Goal: Task Accomplishment & Management: Use online tool/utility

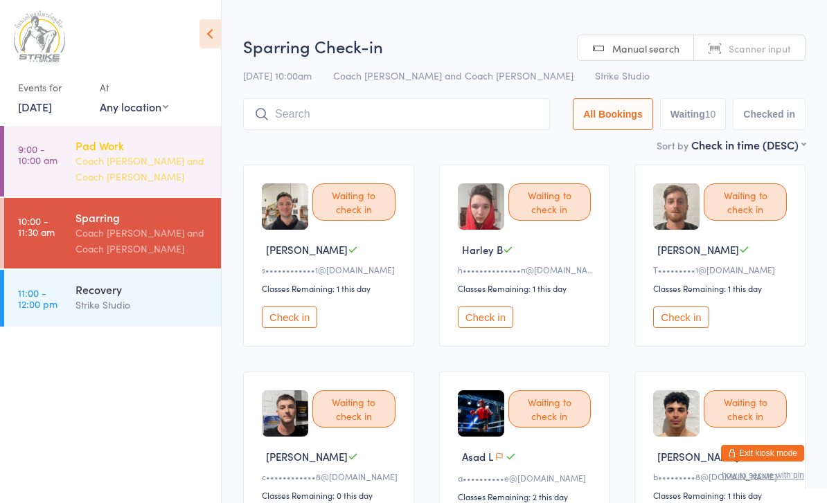
click at [173, 152] on div "Pad Work" at bounding box center [142, 145] width 134 height 15
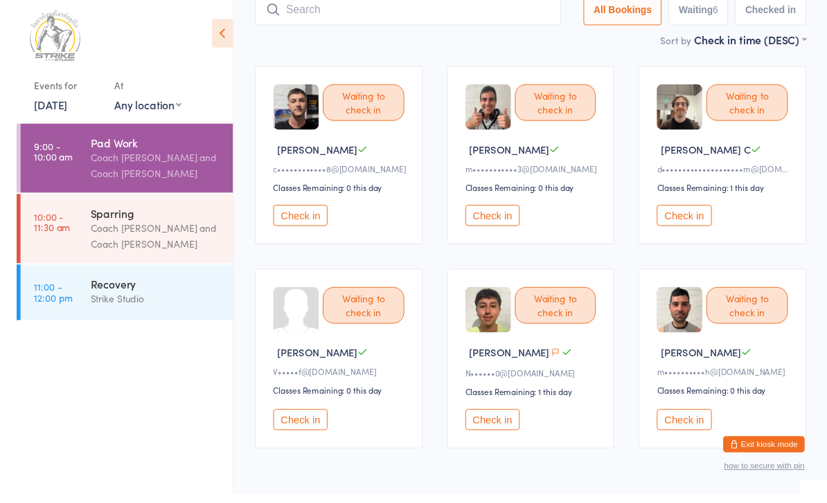
scroll to position [93, 0]
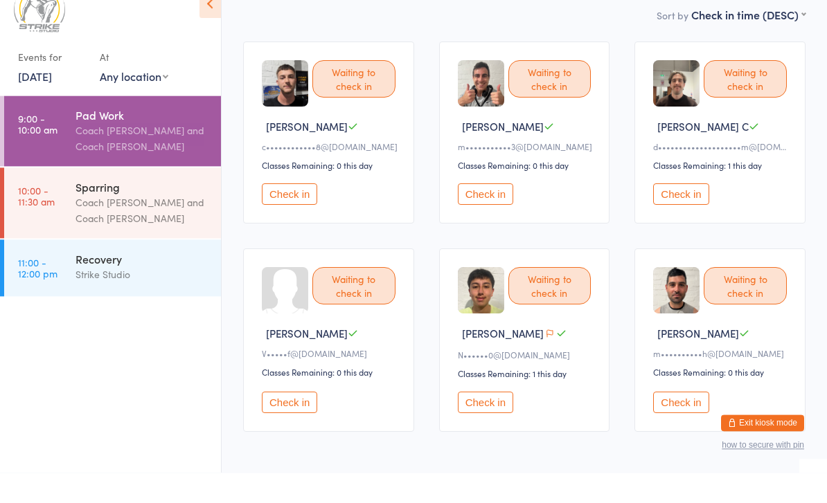
click at [214, 19] on icon at bounding box center [209, 33] width 21 height 29
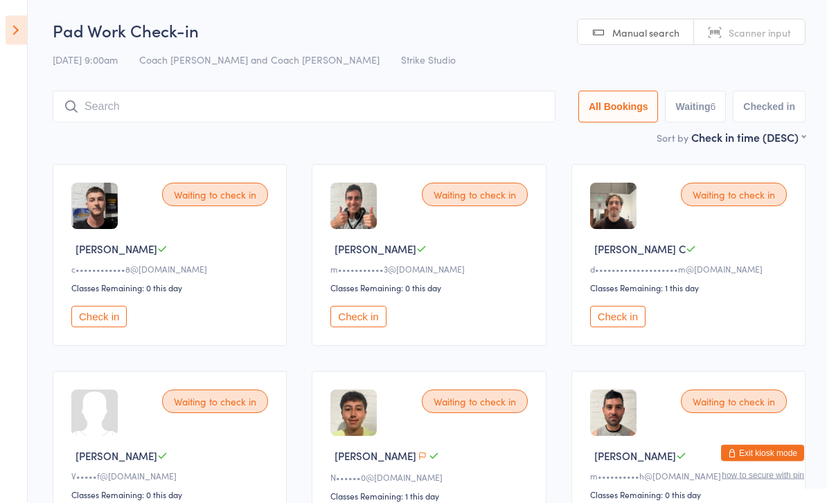
scroll to position [1, 0]
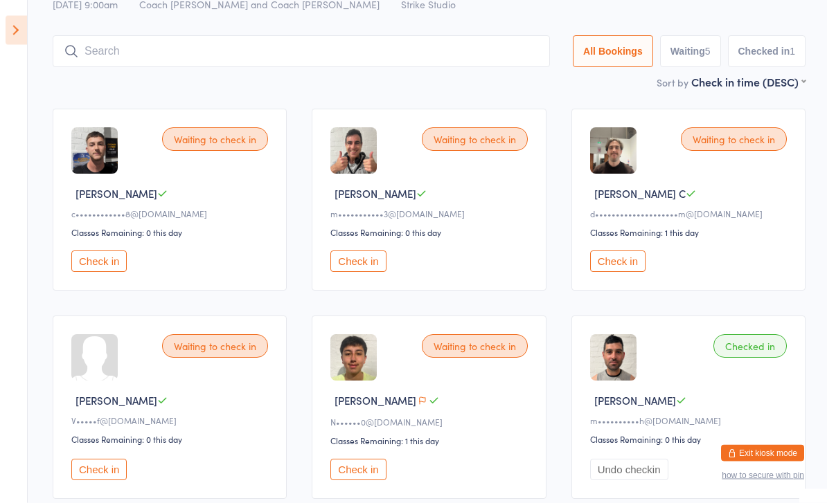
scroll to position [56, 0]
click at [152, 67] on input "search" at bounding box center [301, 51] width 497 height 32
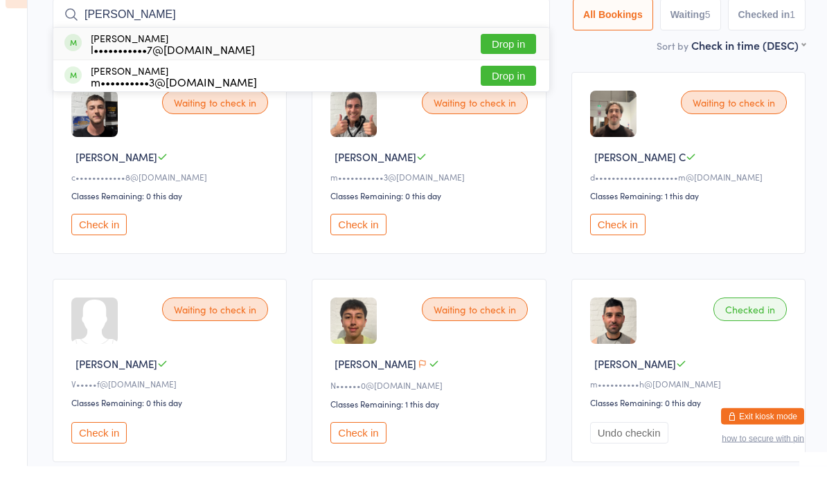
type input "[PERSON_NAME]"
click at [491, 71] on button "Drop in" at bounding box center [507, 81] width 55 height 20
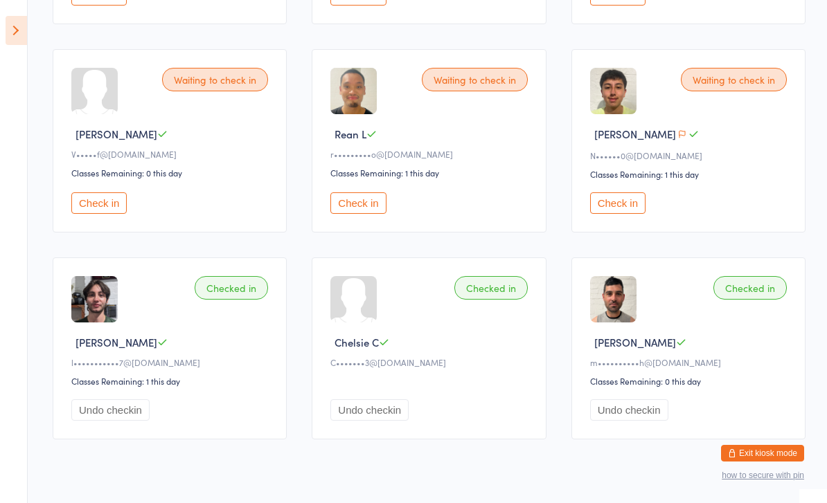
scroll to position [315, 0]
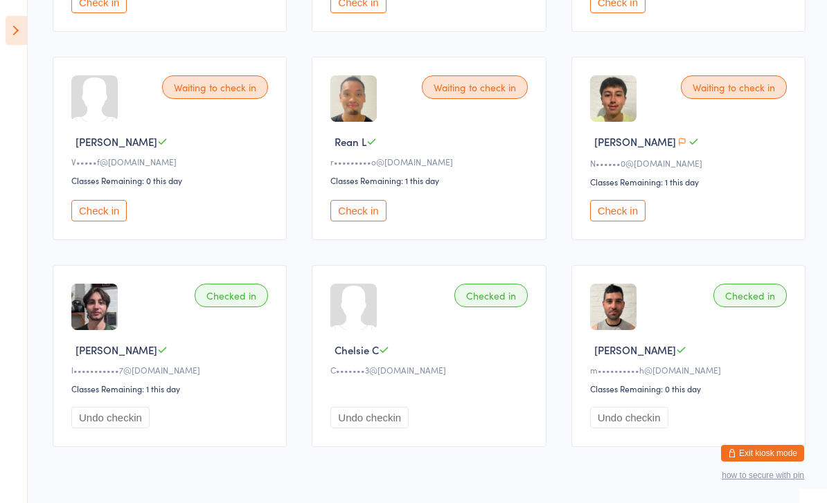
click at [613, 214] on button "Check in" at bounding box center [617, 210] width 55 height 21
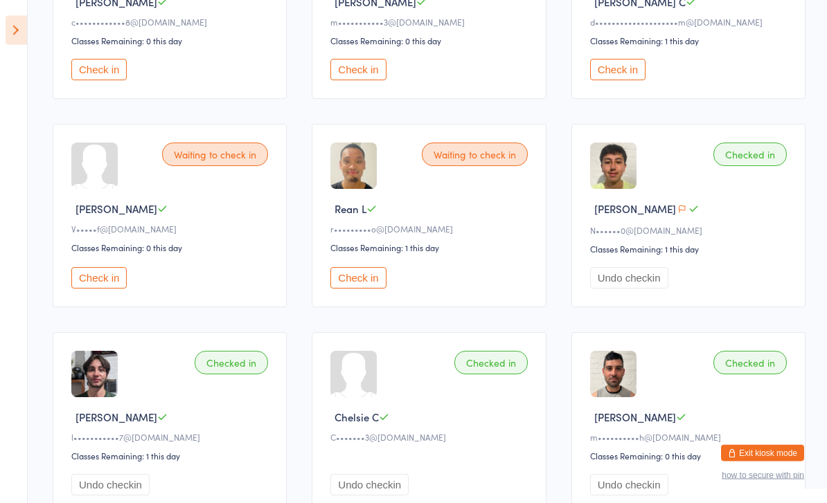
scroll to position [0, 0]
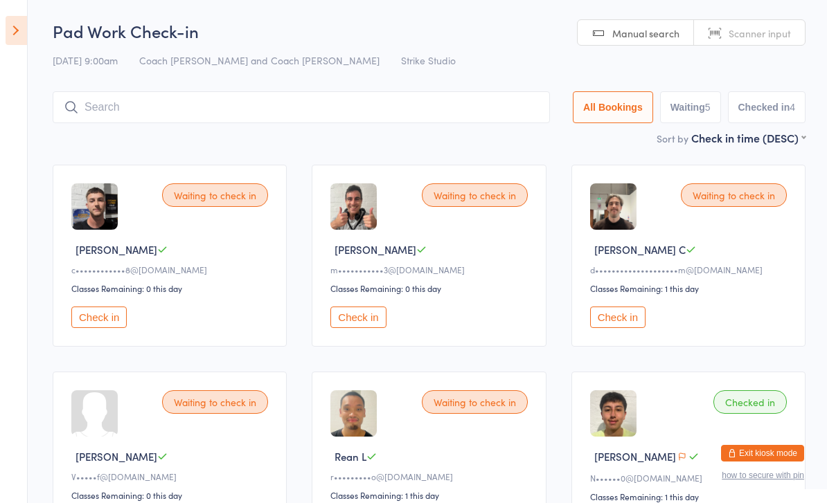
click at [365, 323] on button "Check in" at bounding box center [357, 317] width 55 height 21
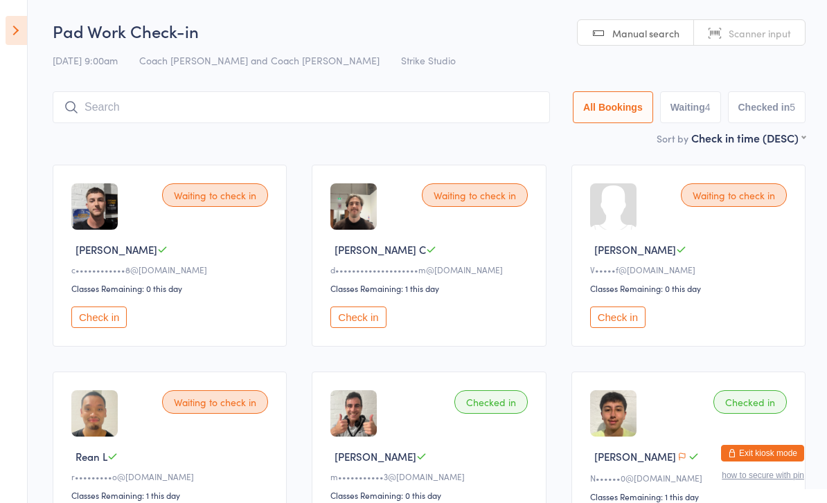
click at [378, 328] on button "Check in" at bounding box center [357, 317] width 55 height 21
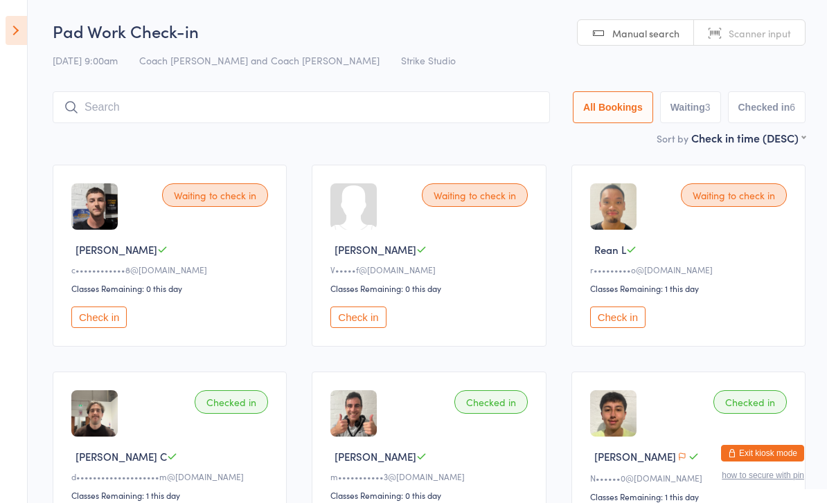
click at [332, 109] on input "search" at bounding box center [301, 107] width 497 height 32
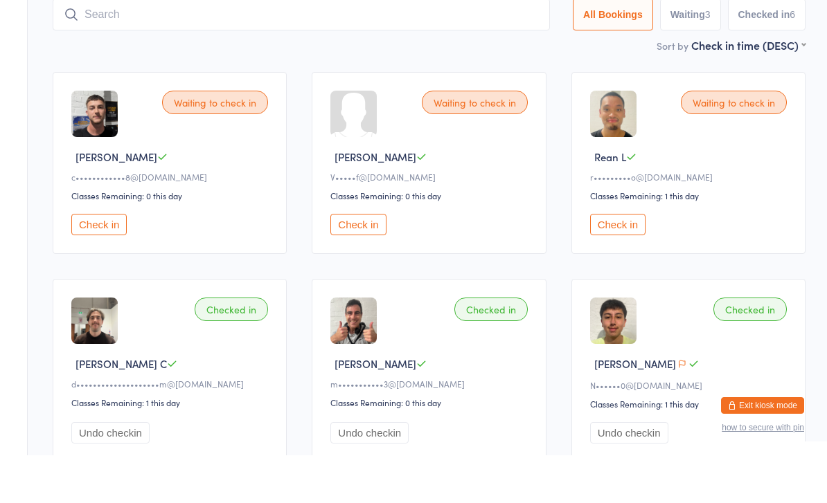
scroll to position [91, 0]
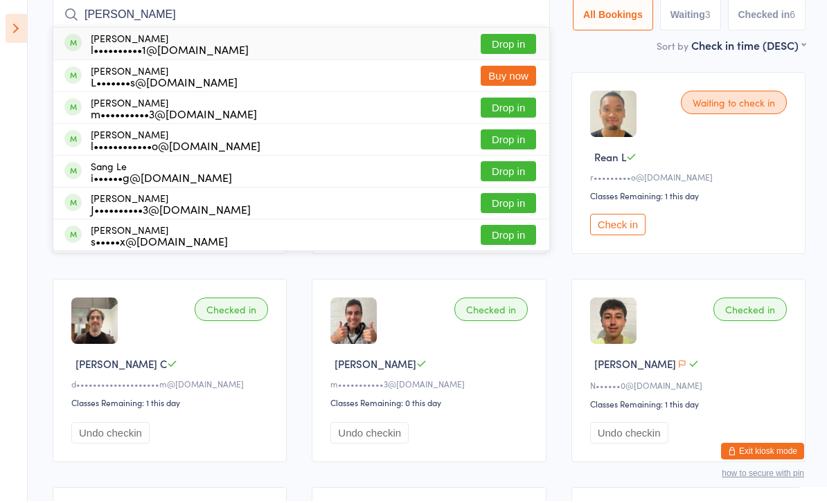
type input "[PERSON_NAME]"
click at [502, 44] on button "Drop in" at bounding box center [507, 46] width 55 height 20
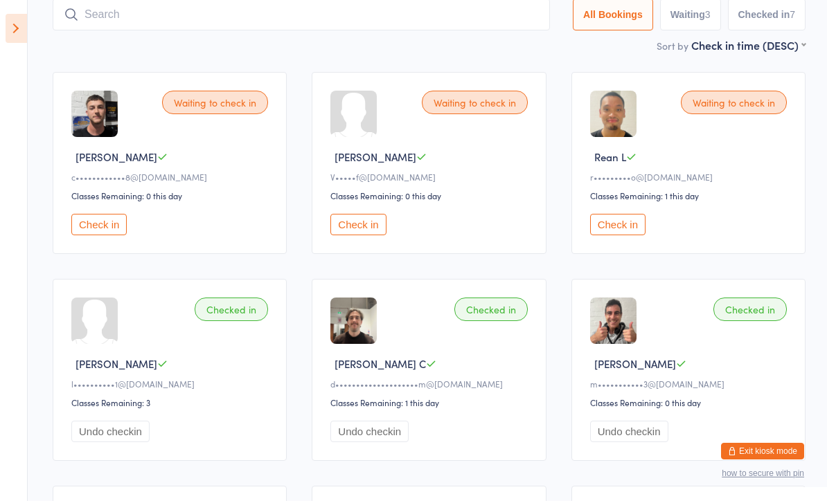
scroll to position [93, 0]
click at [103, 231] on button "Check in" at bounding box center [98, 224] width 55 height 21
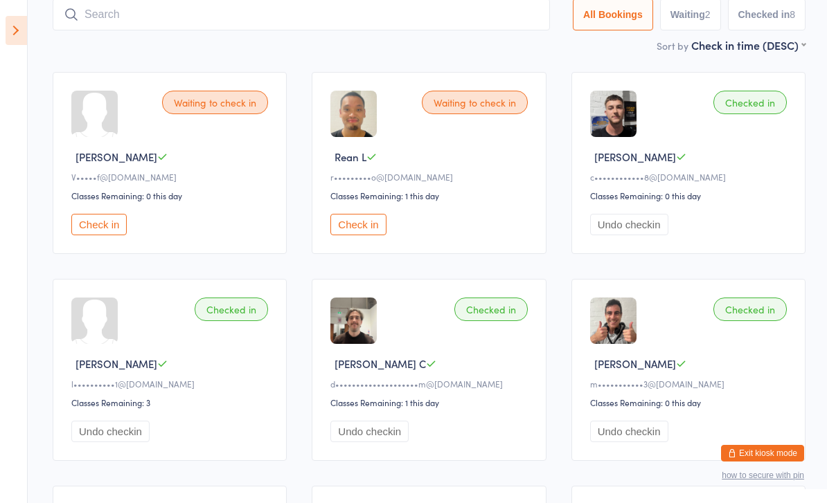
click at [352, 235] on button "Check in" at bounding box center [357, 224] width 55 height 21
click at [106, 226] on button "Check in" at bounding box center [98, 224] width 55 height 21
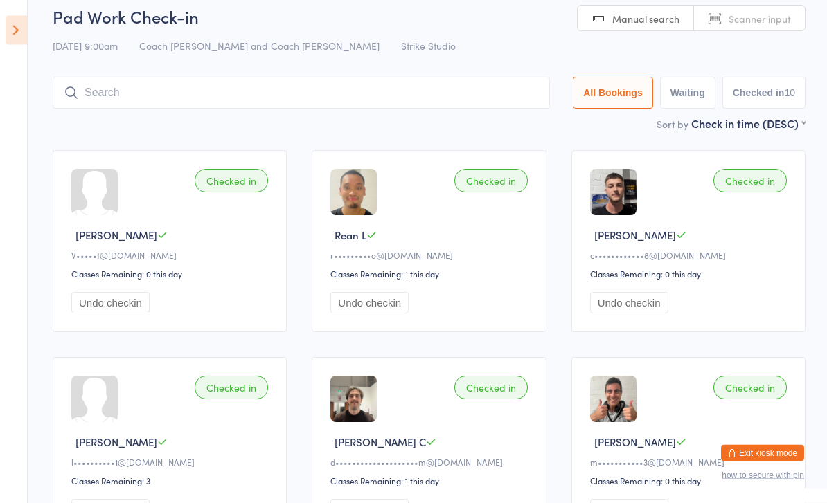
scroll to position [0, 0]
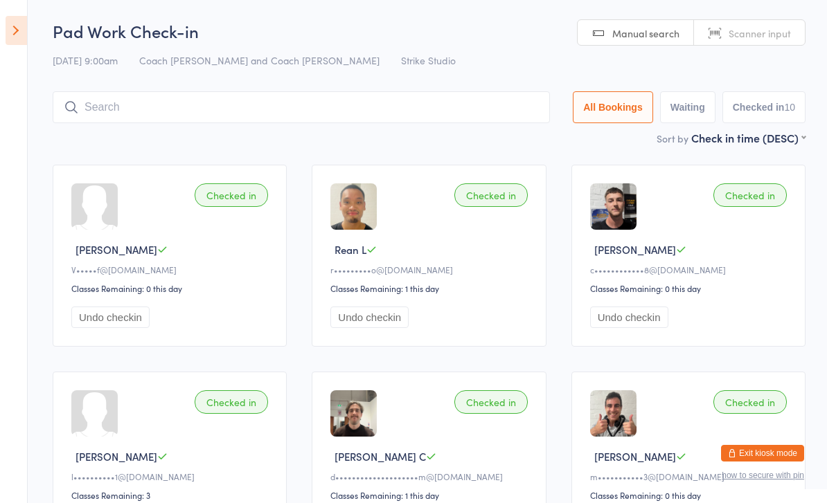
click at [9, 29] on icon at bounding box center [16, 30] width 21 height 29
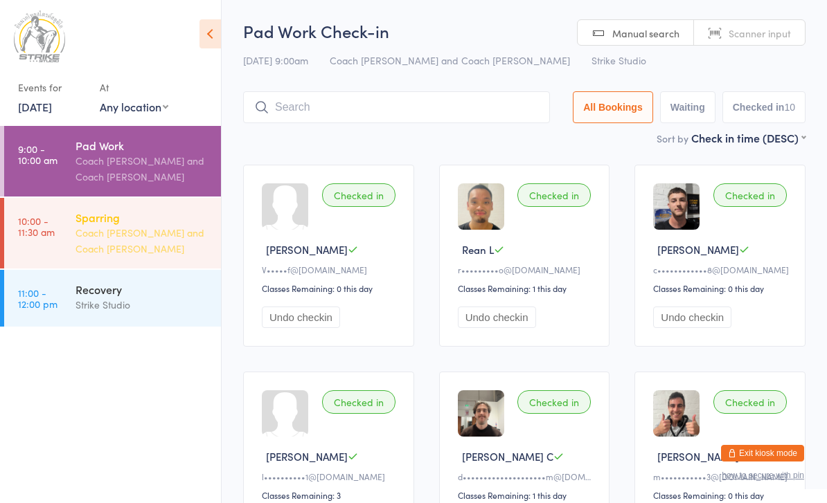
click at [144, 237] on div "Coach [PERSON_NAME] and Coach [PERSON_NAME]" at bounding box center [142, 241] width 134 height 32
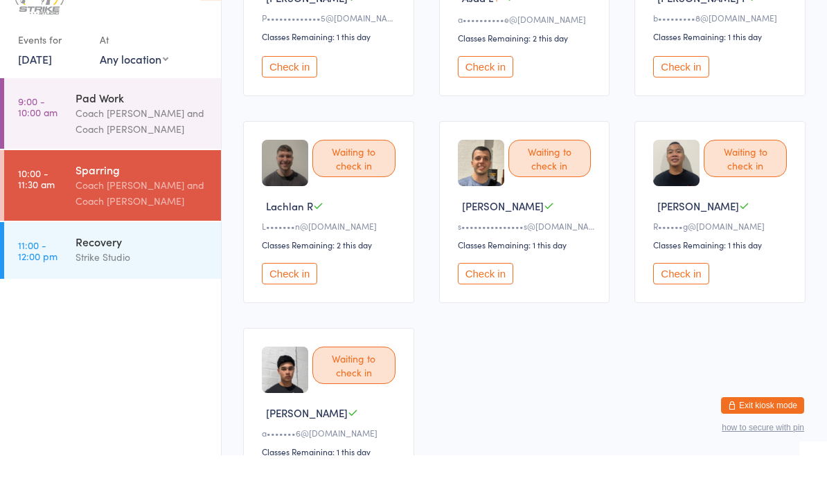
scroll to position [413, 0]
click at [314, 264] on div "Waiting to check in Lachlan [PERSON_NAME]•••••••n@[DOMAIN_NAME] Classes Remaini…" at bounding box center [328, 259] width 171 height 182
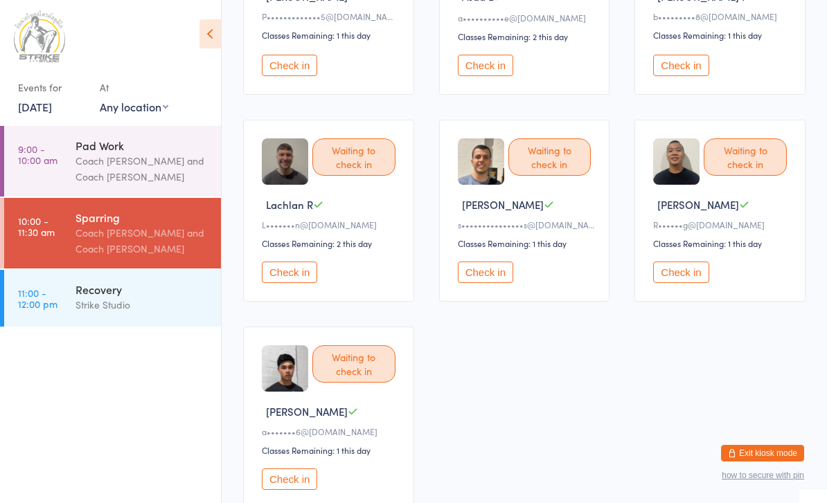
click at [287, 283] on button "Check in" at bounding box center [289, 272] width 55 height 21
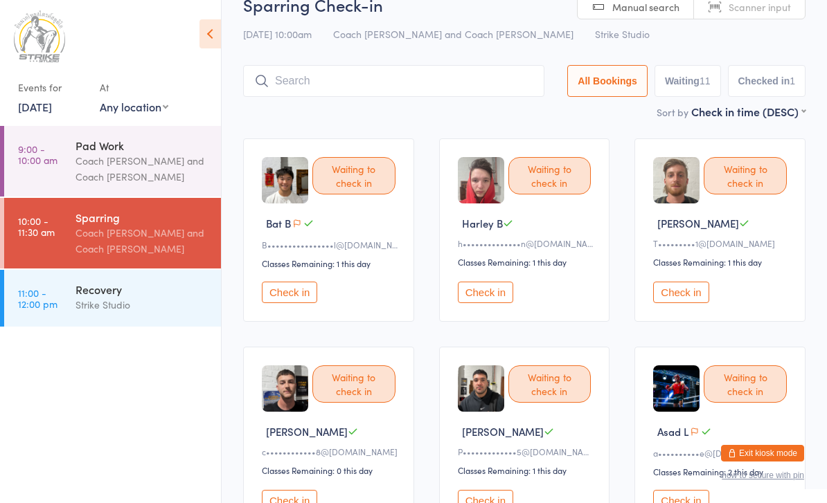
scroll to position [0, 0]
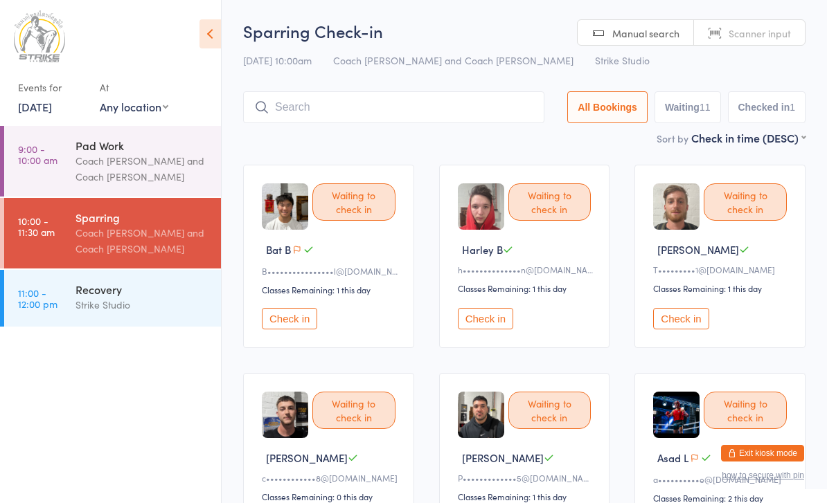
click at [398, 102] on input "search" at bounding box center [393, 107] width 301 height 32
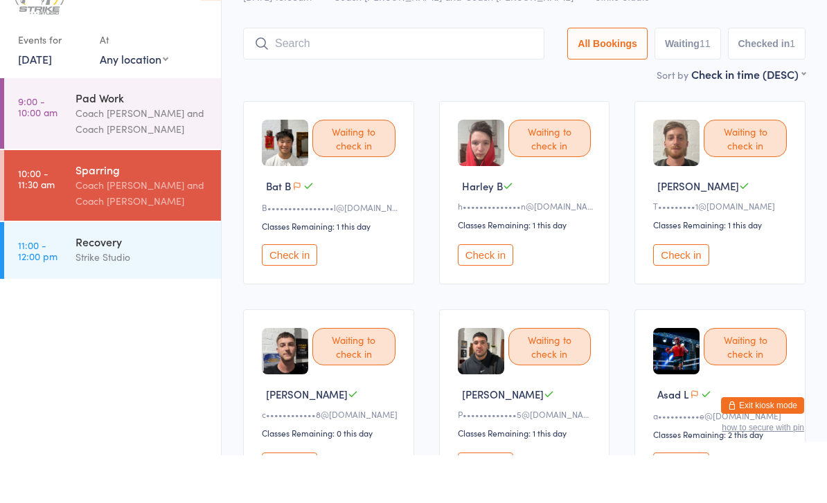
scroll to position [45, 0]
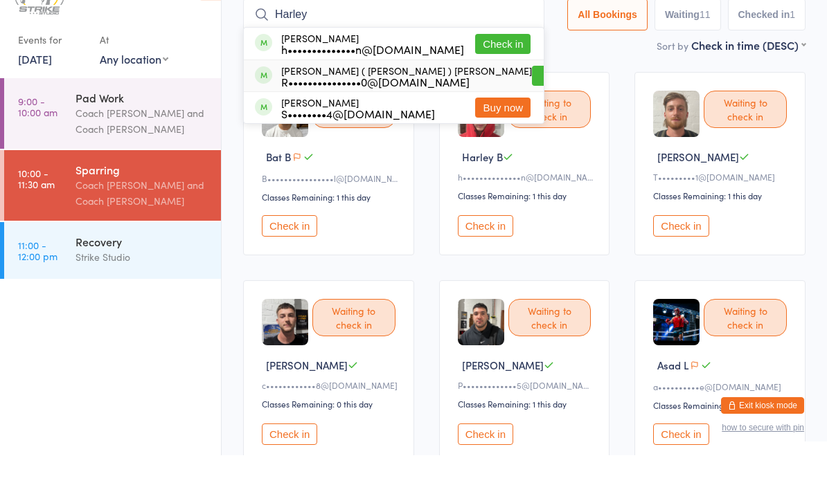
type input "Harley"
click at [532, 114] on button "Drop in" at bounding box center [559, 124] width 55 height 20
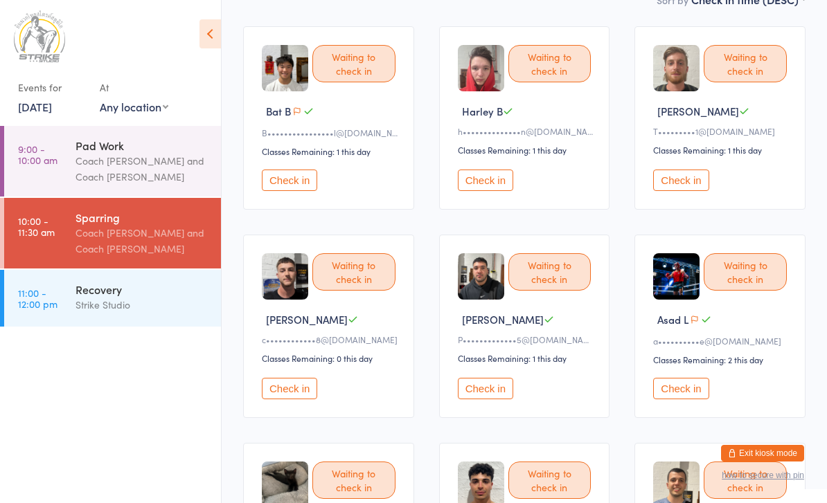
scroll to position [0, 0]
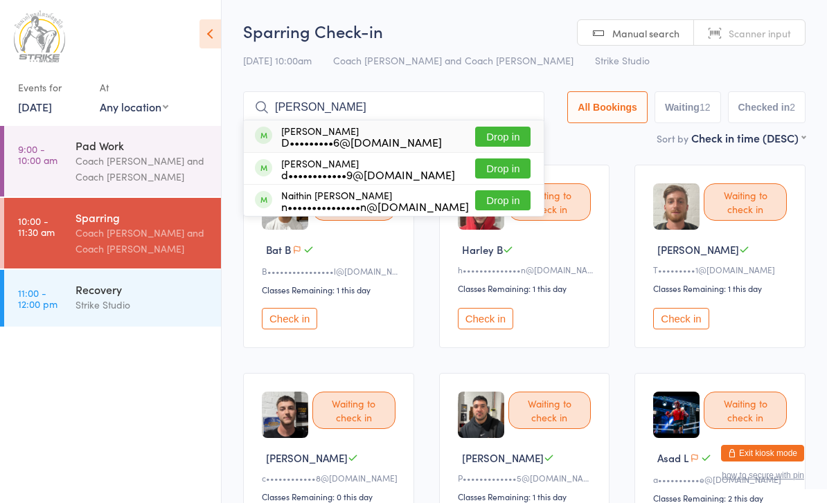
type input "[PERSON_NAME]"
click at [494, 142] on button "Drop in" at bounding box center [502, 137] width 55 height 20
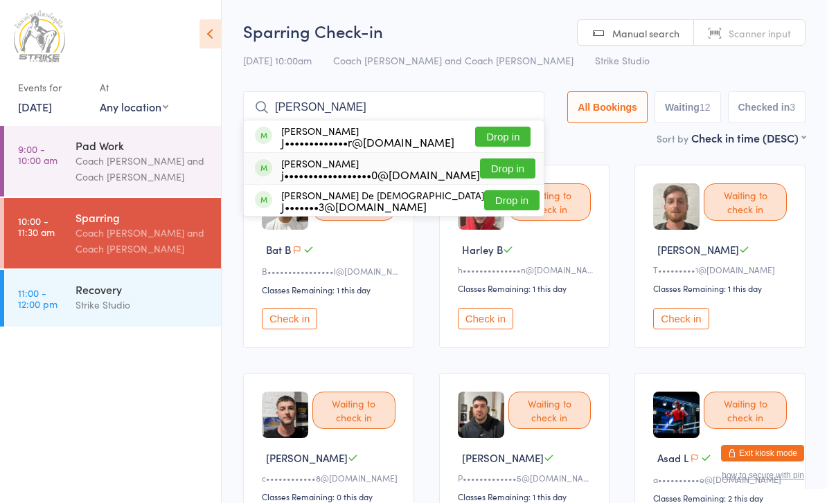
type input "[PERSON_NAME]"
click at [487, 175] on button "Drop in" at bounding box center [507, 169] width 55 height 20
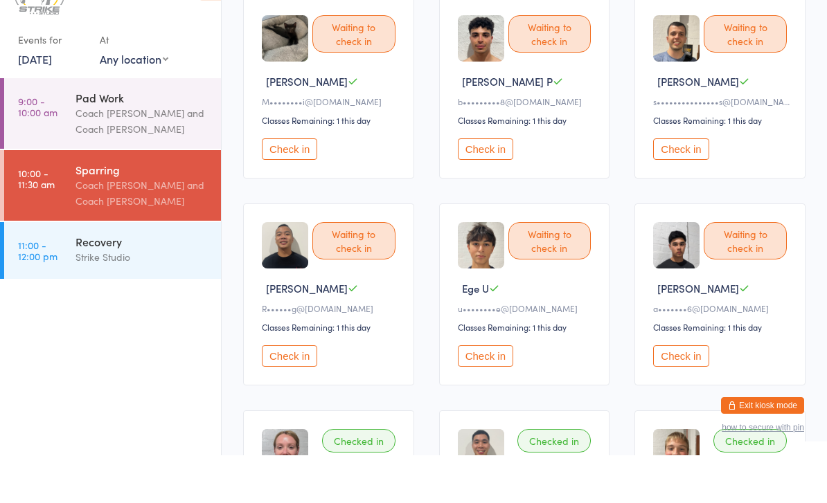
scroll to position [537, 0]
click at [493, 393] on button "Check in" at bounding box center [485, 403] width 55 height 21
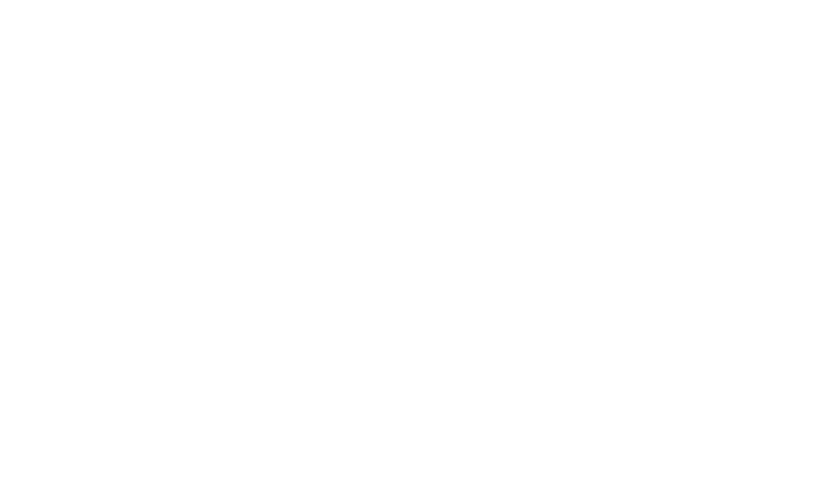
scroll to position [0, 0]
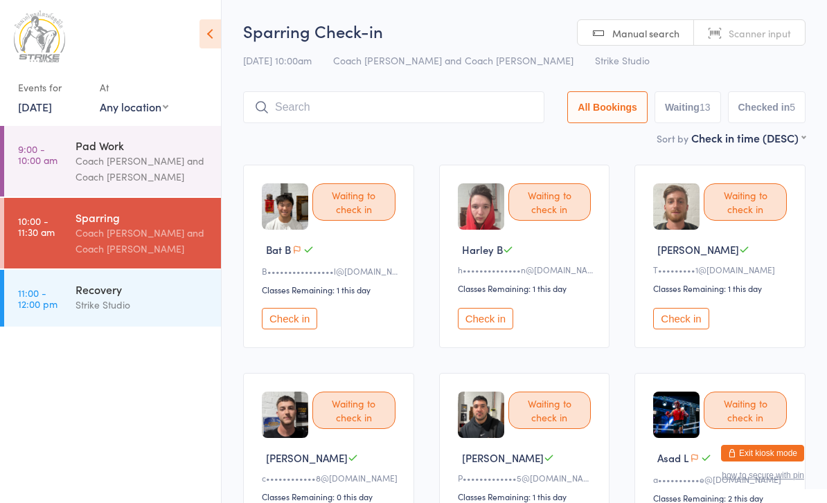
click at [490, 325] on button "Check in" at bounding box center [485, 318] width 55 height 21
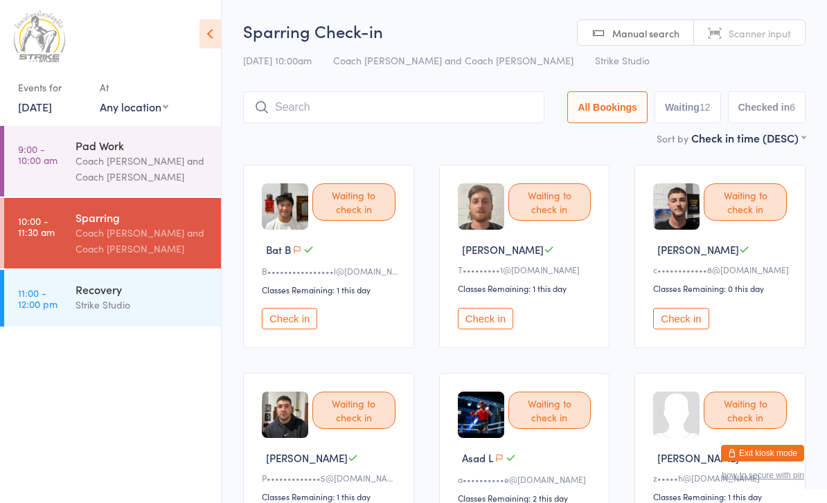
click at [330, 118] on input "search" at bounding box center [393, 107] width 301 height 32
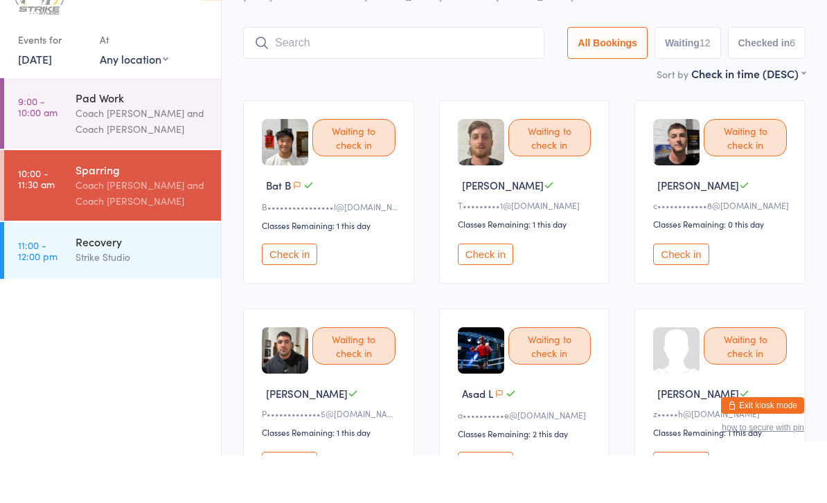
scroll to position [45, 0]
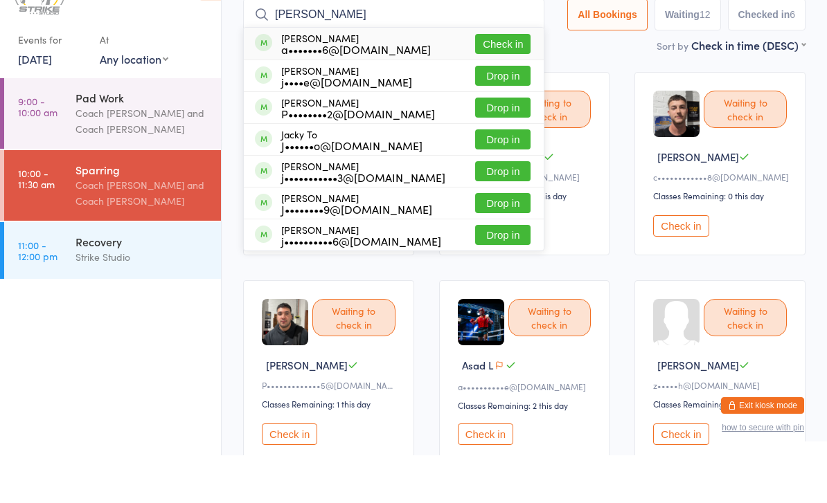
type input "[PERSON_NAME]"
click at [503, 82] on button "Check in" at bounding box center [502, 92] width 55 height 20
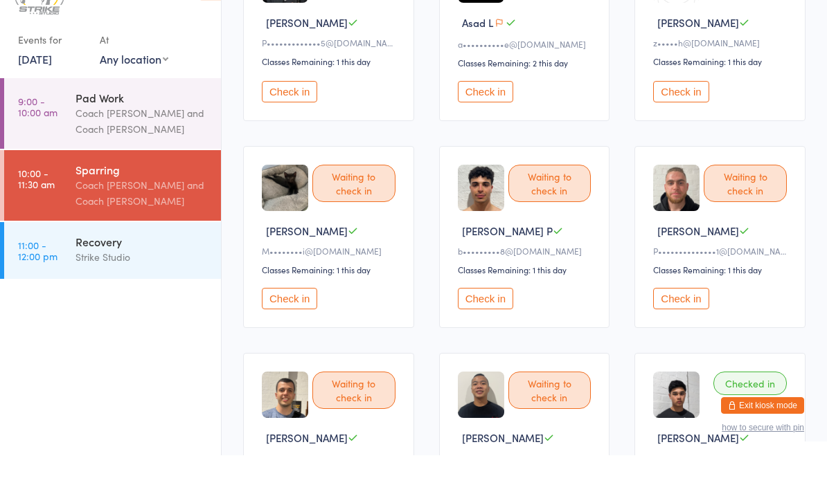
scroll to position [388, 0]
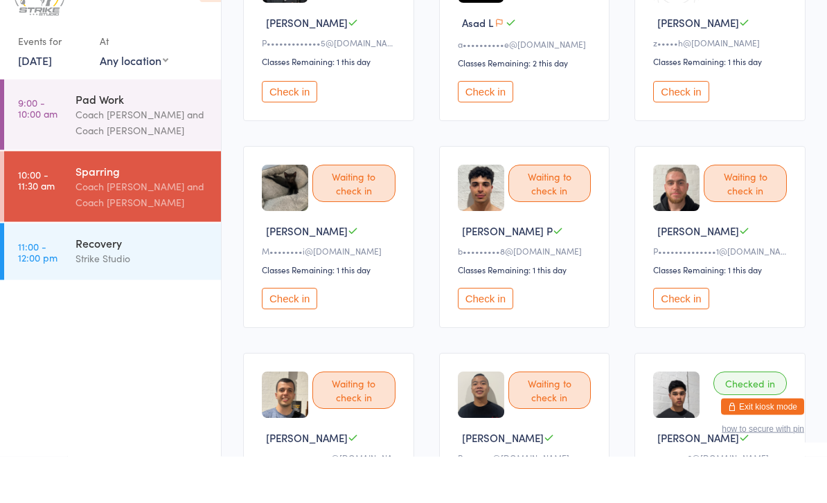
click at [470, 335] on button "Check in" at bounding box center [485, 345] width 55 height 21
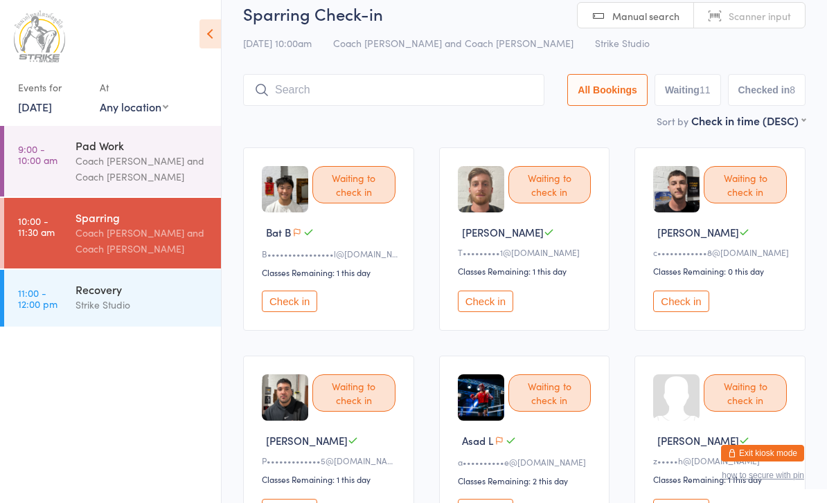
scroll to position [18, 0]
click at [379, 102] on input "search" at bounding box center [393, 89] width 301 height 32
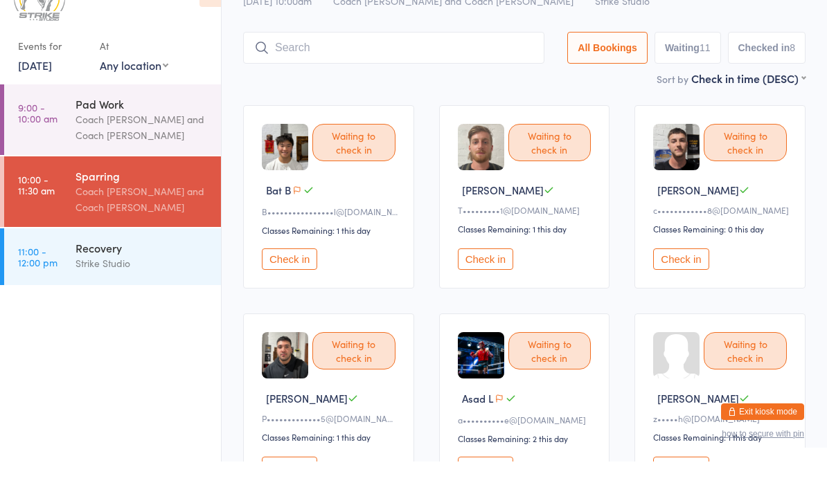
scroll to position [45, 0]
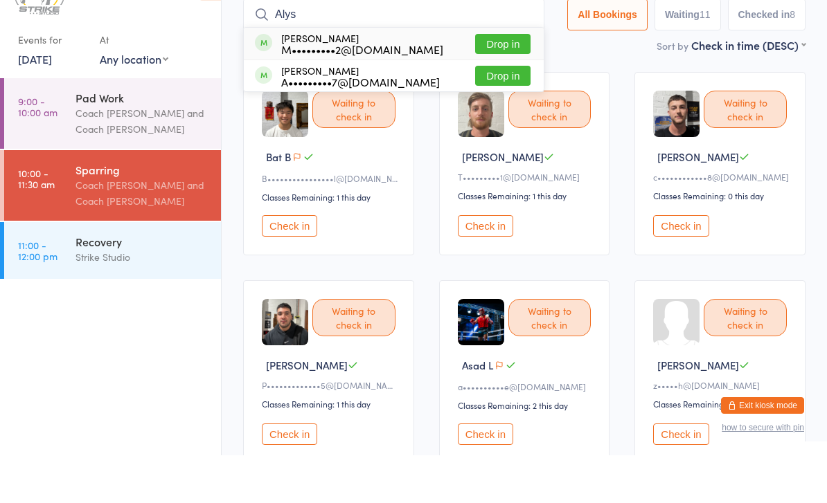
type input "Alys"
click at [509, 82] on button "Drop in" at bounding box center [502, 92] width 55 height 20
type input "Gra"
click at [487, 82] on button "Drop in" at bounding box center [502, 92] width 55 height 20
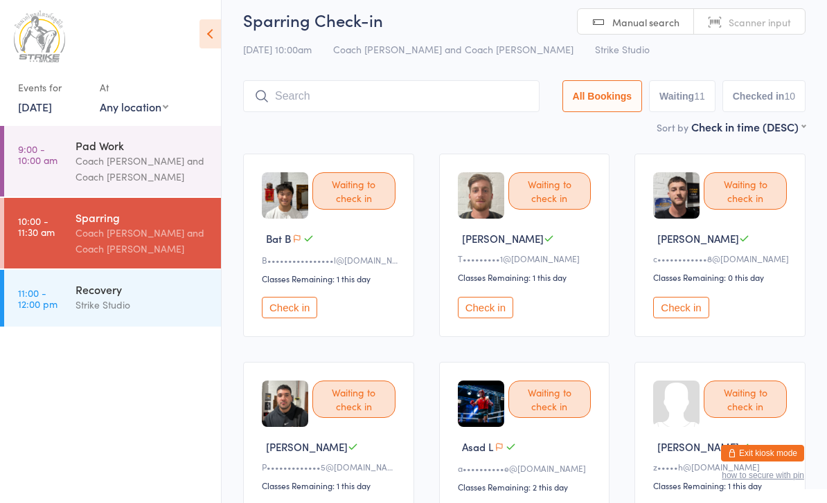
scroll to position [0, 0]
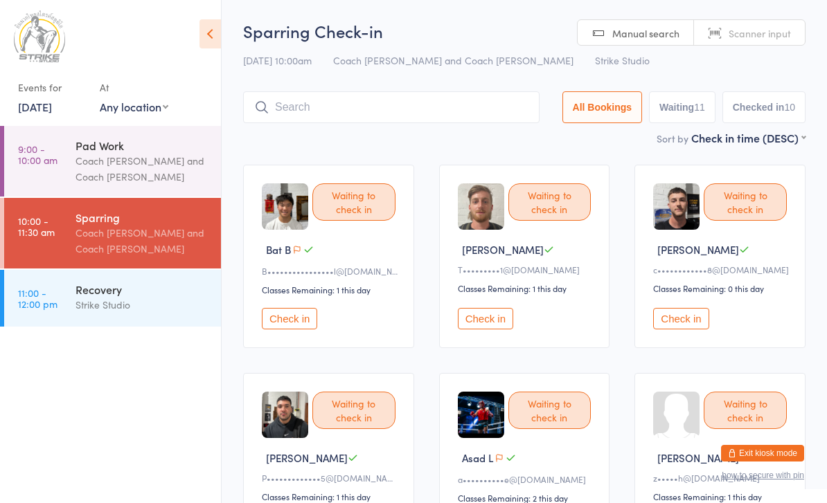
click at [485, 330] on button "Check in" at bounding box center [485, 318] width 55 height 21
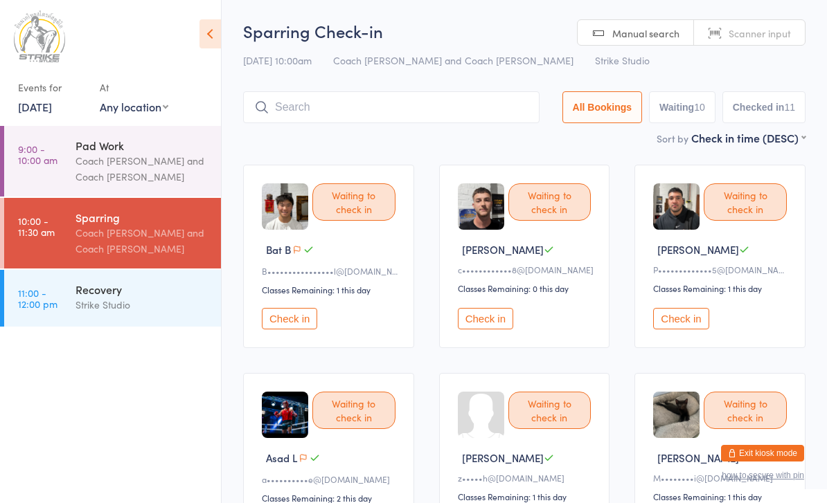
click at [268, 319] on button "Check in" at bounding box center [289, 318] width 55 height 21
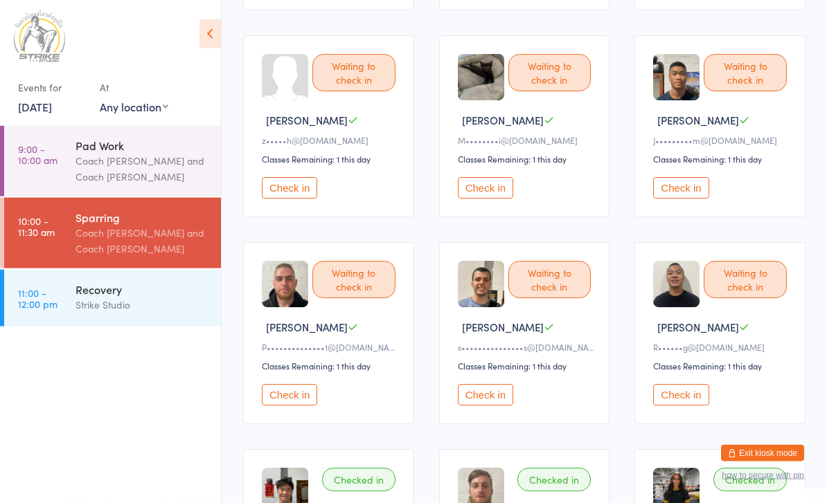
click at [488, 402] on button "Check in" at bounding box center [485, 395] width 55 height 21
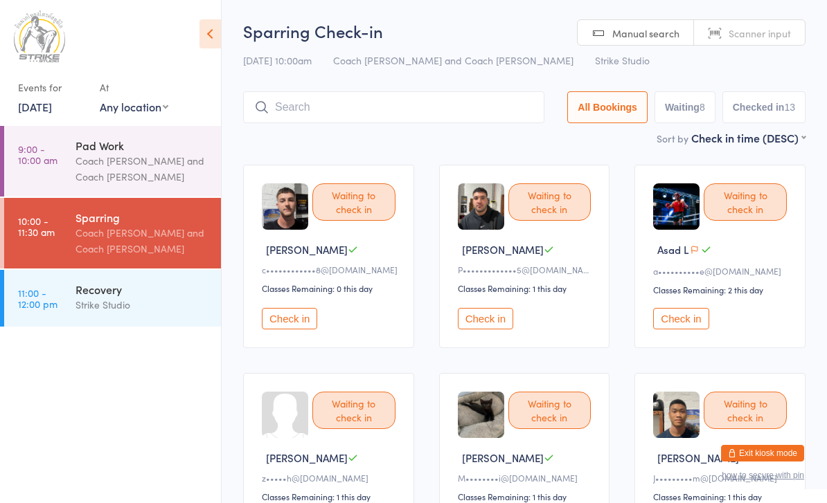
click at [477, 97] on input "search" at bounding box center [393, 107] width 301 height 32
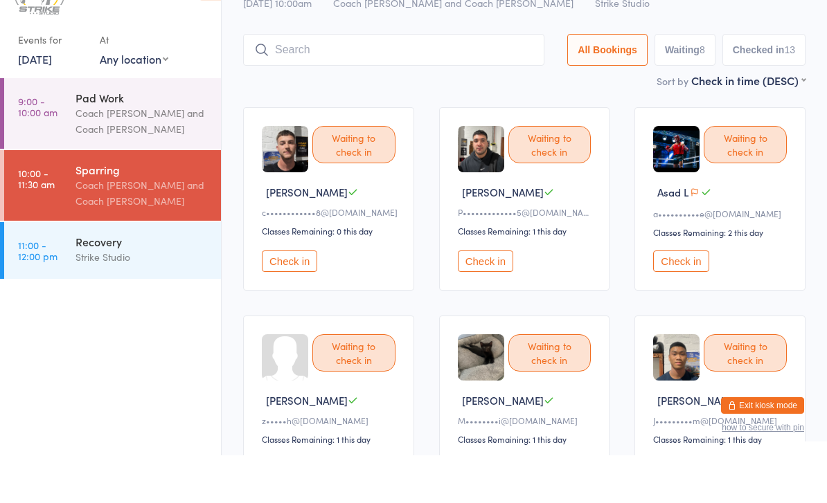
scroll to position [45, 0]
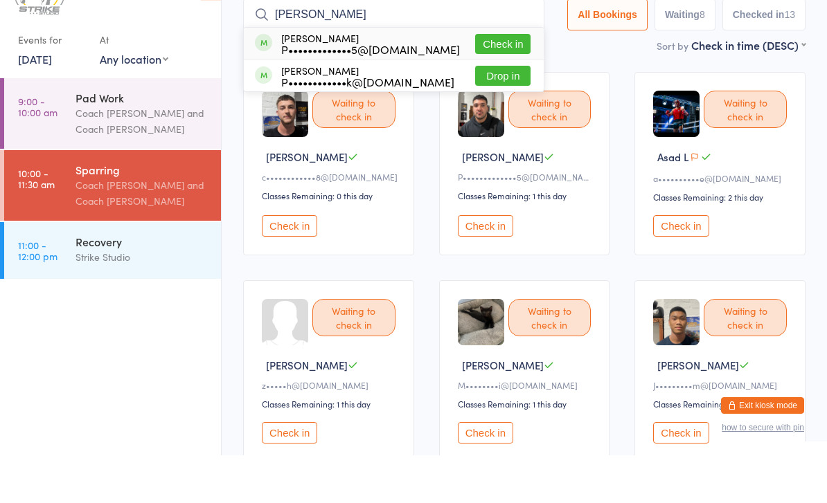
type input "[PERSON_NAME]"
click at [505, 82] on button "Check in" at bounding box center [502, 92] width 55 height 20
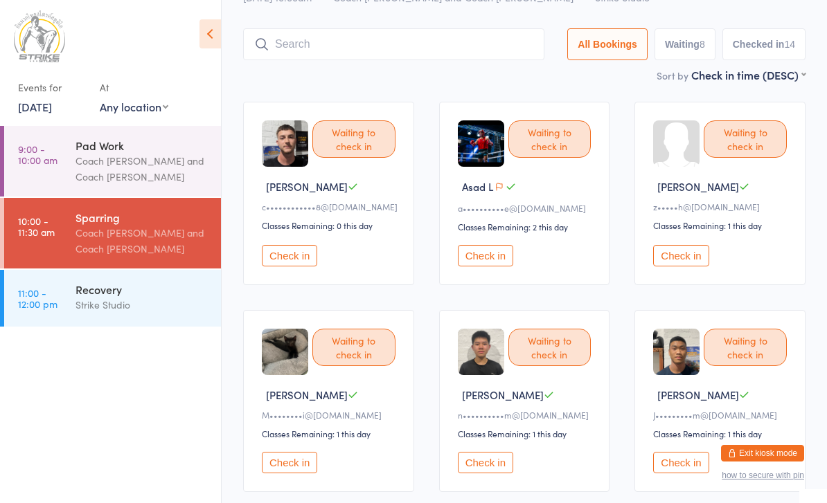
scroll to position [0, 0]
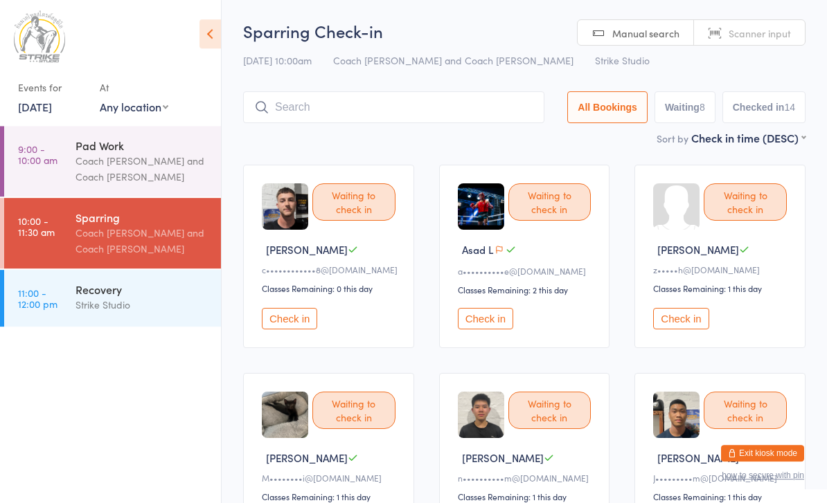
click at [352, 114] on input "search" at bounding box center [393, 107] width 301 height 32
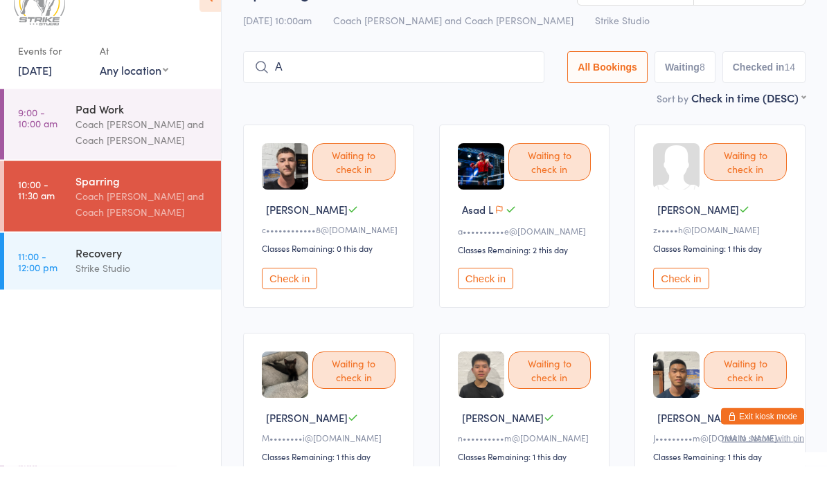
scroll to position [44, 0]
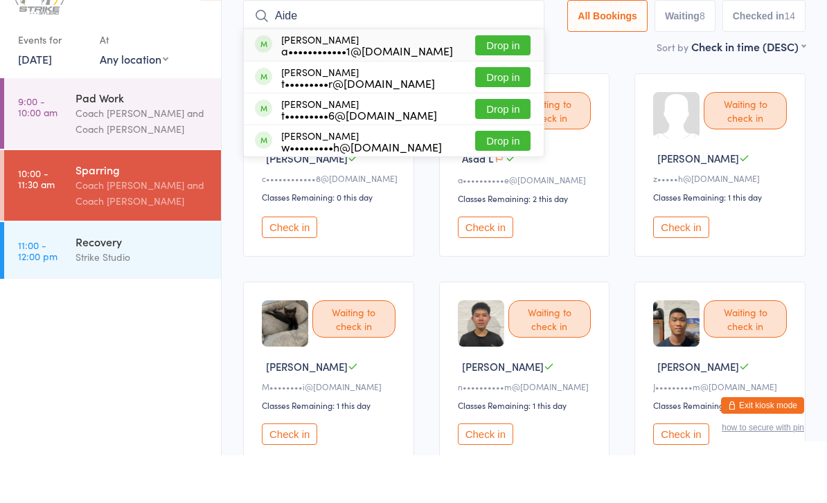
type input "Aide"
click at [503, 83] on button "Drop in" at bounding box center [502, 93] width 55 height 20
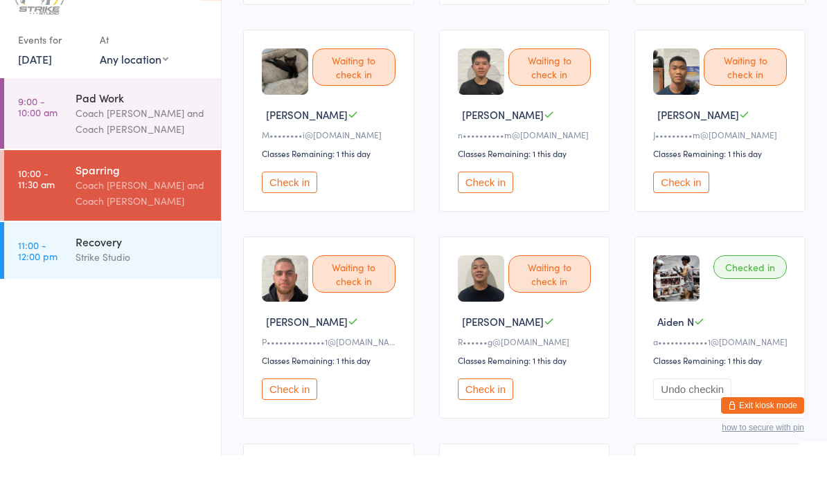
scroll to position [306, 0]
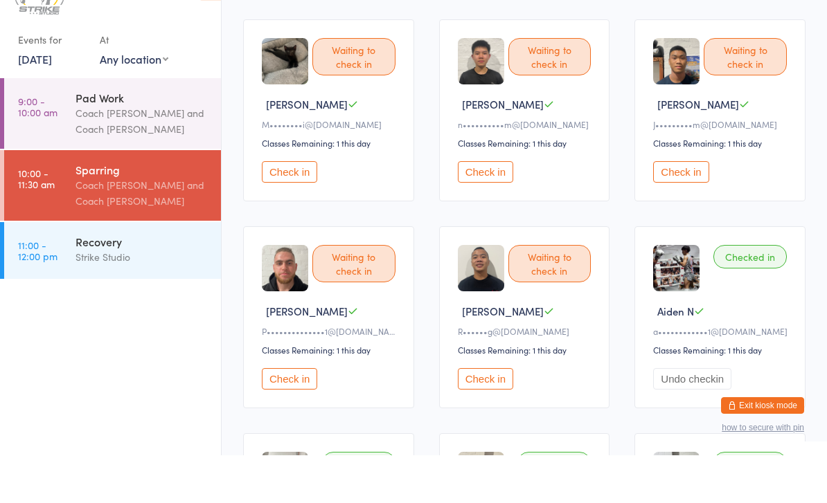
click at [274, 416] on button "Check in" at bounding box center [289, 426] width 55 height 21
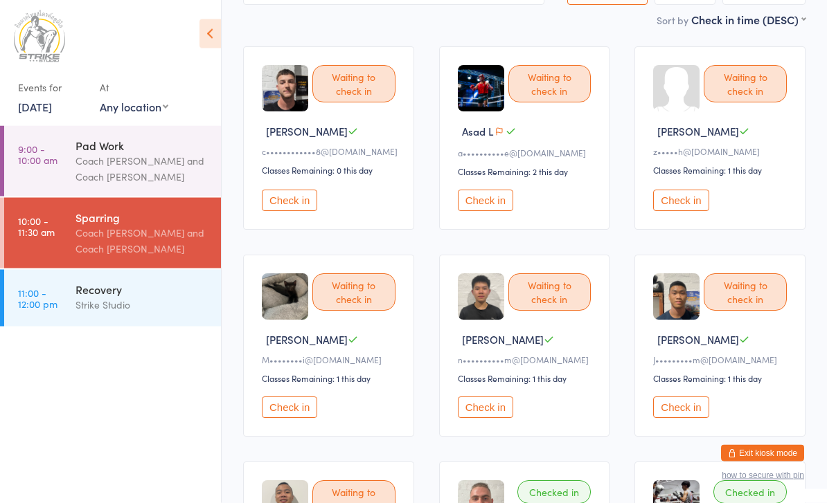
scroll to position [118, 0]
click at [301, 418] on button "Check in" at bounding box center [289, 407] width 55 height 21
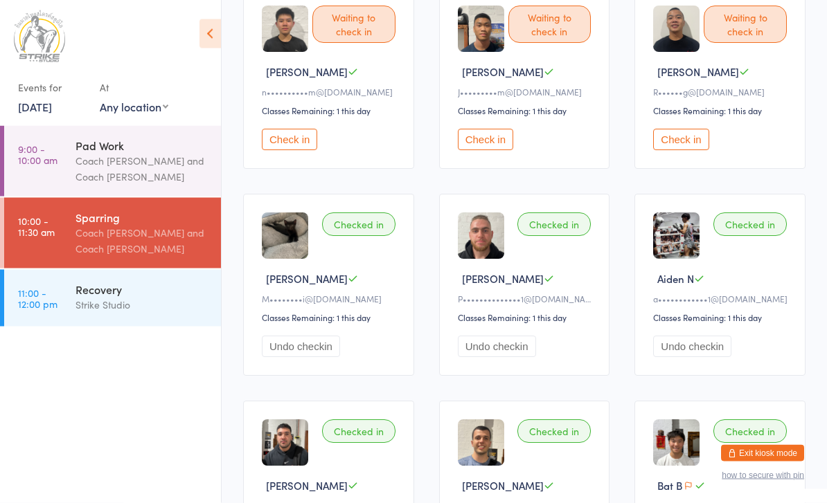
scroll to position [386, 0]
click at [696, 140] on button "Check in" at bounding box center [680, 139] width 55 height 21
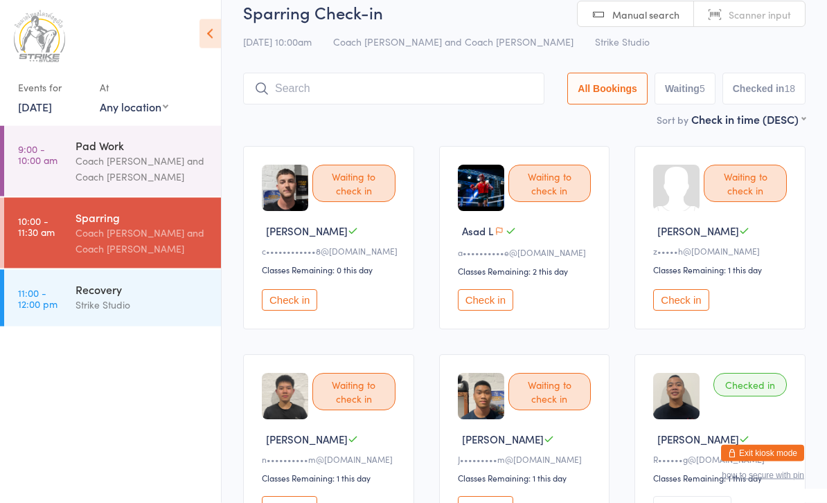
scroll to position [0, 0]
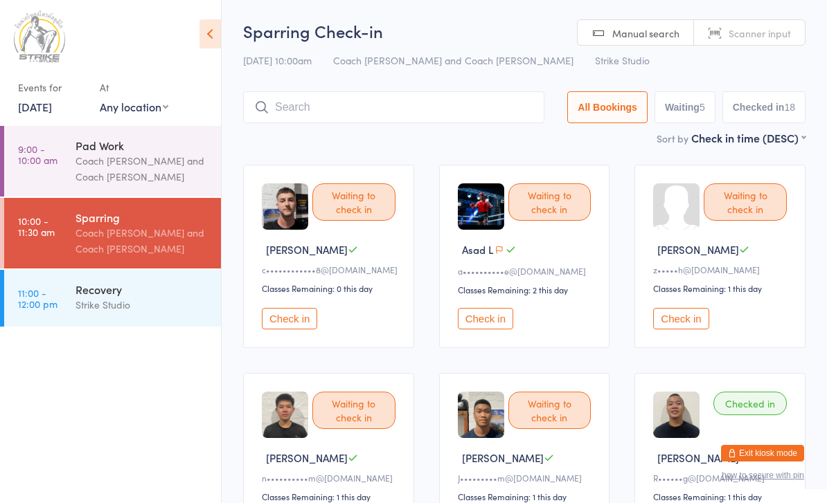
click at [413, 98] on input "search" at bounding box center [393, 107] width 301 height 32
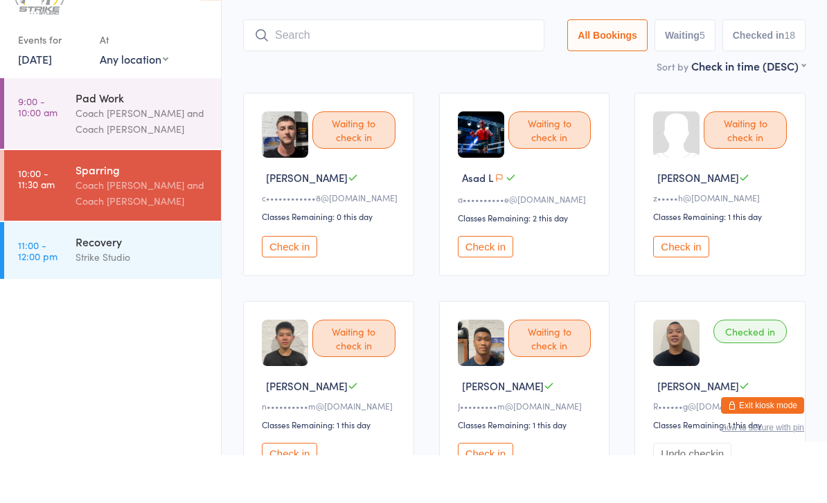
scroll to position [45, 0]
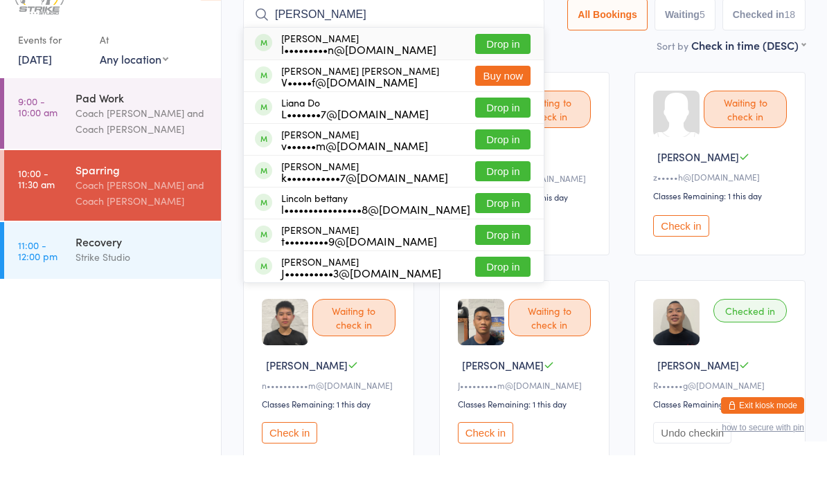
type input "[PERSON_NAME]"
click at [508, 82] on button "Drop in" at bounding box center [502, 92] width 55 height 20
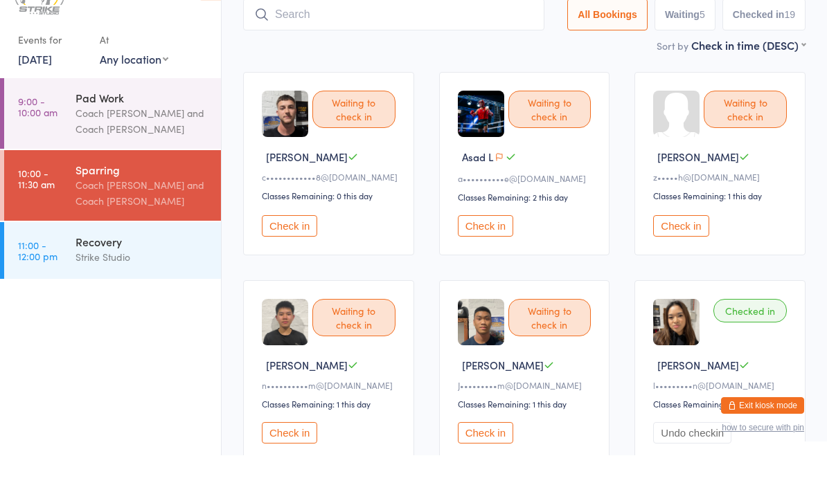
click at [291, 46] on input "search" at bounding box center [393, 62] width 301 height 32
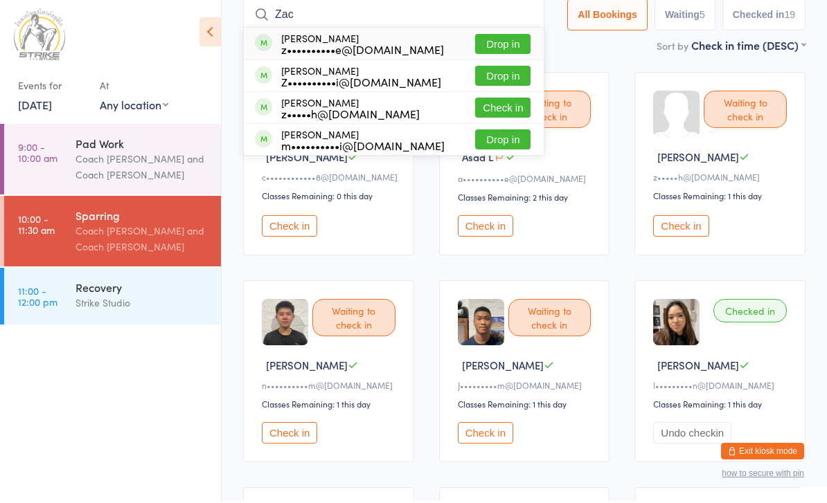
type input "Zac"
click at [486, 105] on button "Check in" at bounding box center [502, 110] width 55 height 20
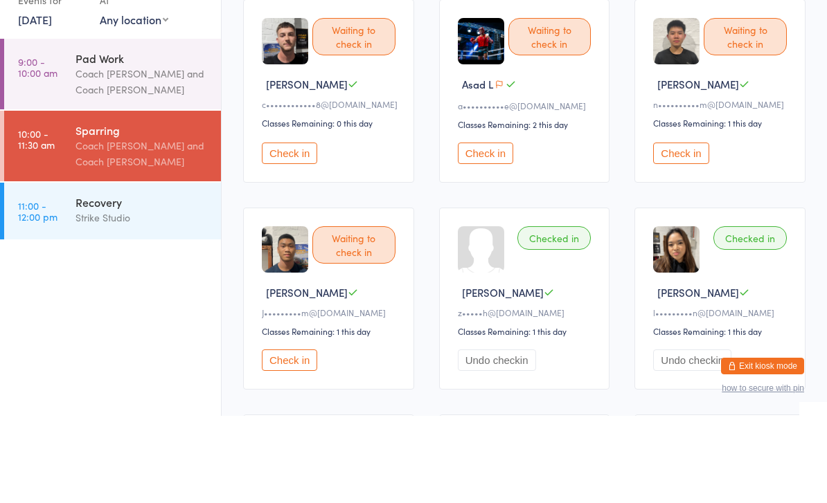
click at [674, 230] on button "Check in" at bounding box center [680, 240] width 55 height 21
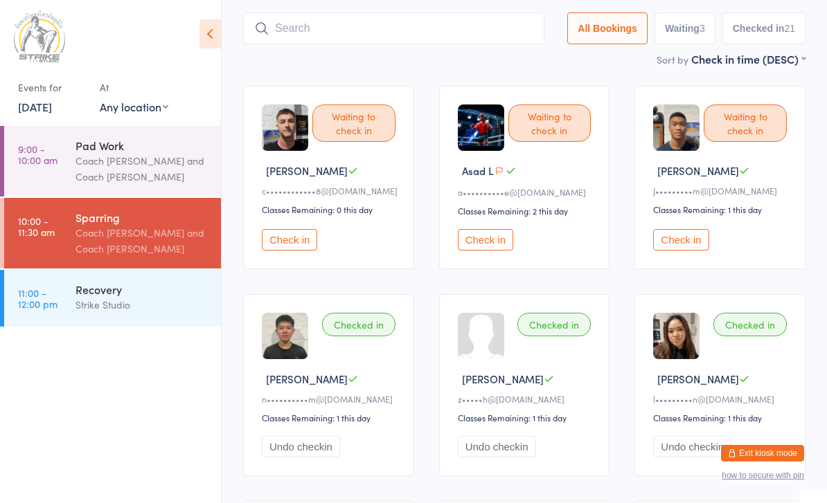
scroll to position [0, 0]
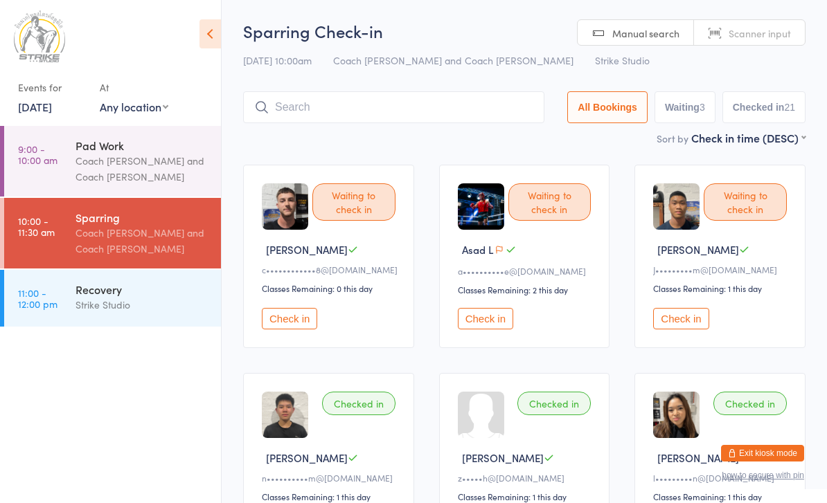
click at [325, 105] on input "search" at bounding box center [393, 107] width 301 height 32
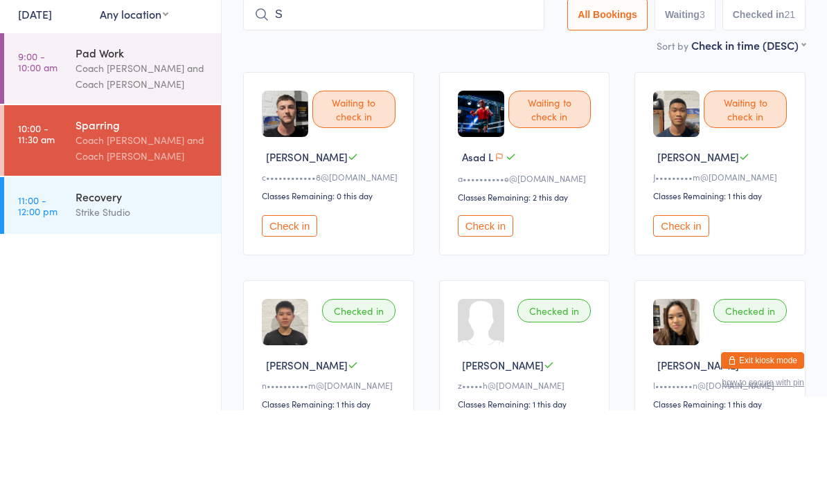
scroll to position [93, 0]
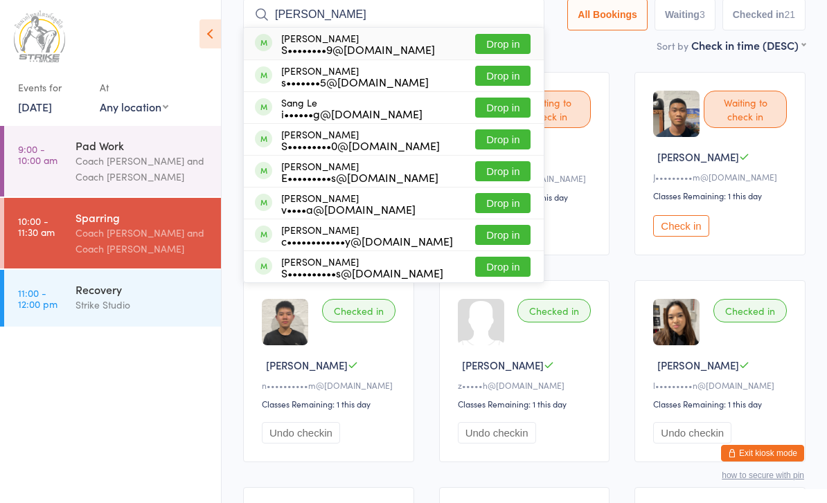
type input "[PERSON_NAME]"
click at [489, 54] on button "Drop in" at bounding box center [502, 44] width 55 height 20
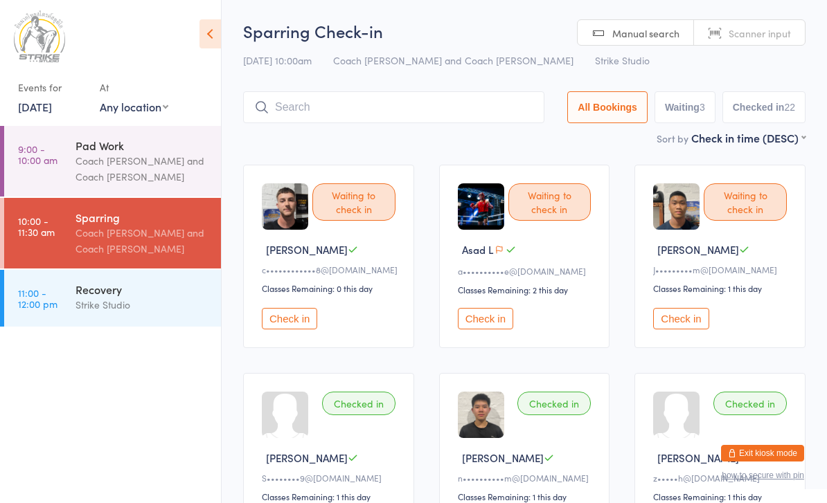
scroll to position [62, 0]
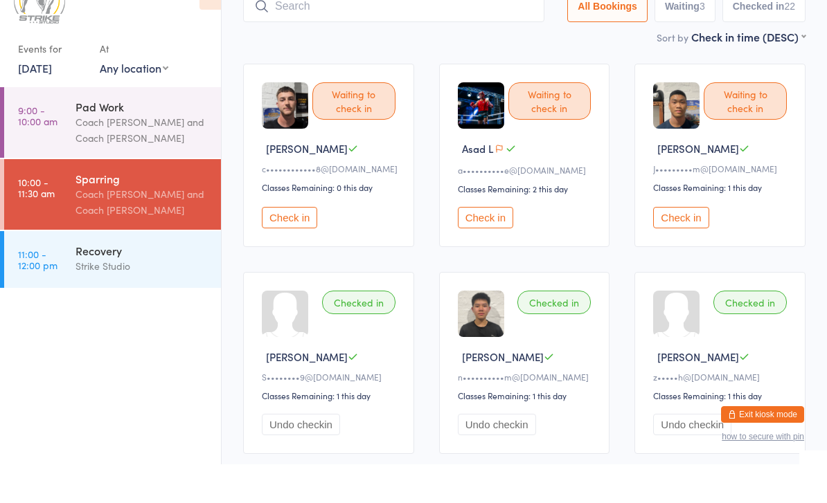
click at [666, 246] on button "Check in" at bounding box center [680, 256] width 55 height 21
